Goal: Check status: Check status

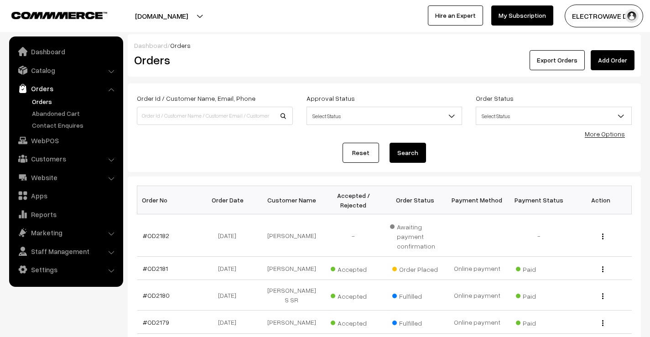
scroll to position [91, 0]
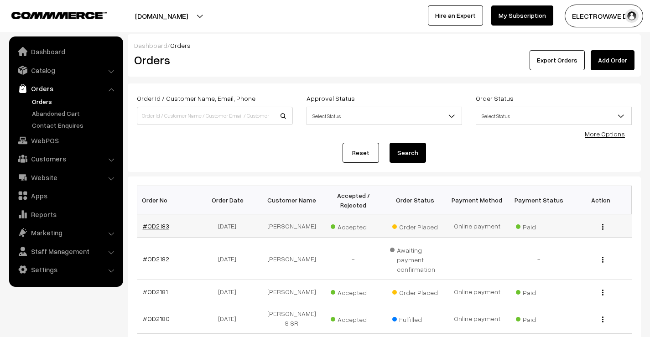
click at [161, 227] on link "#OD2183" at bounding box center [156, 226] width 26 height 8
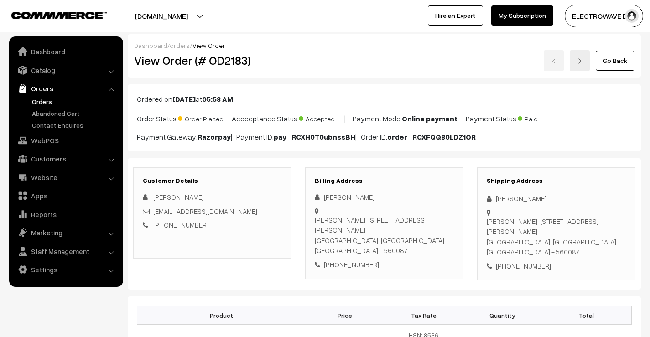
click at [38, 104] on link "Orders" at bounding box center [75, 102] width 90 height 10
